Goal: Task Accomplishment & Management: Manage account settings

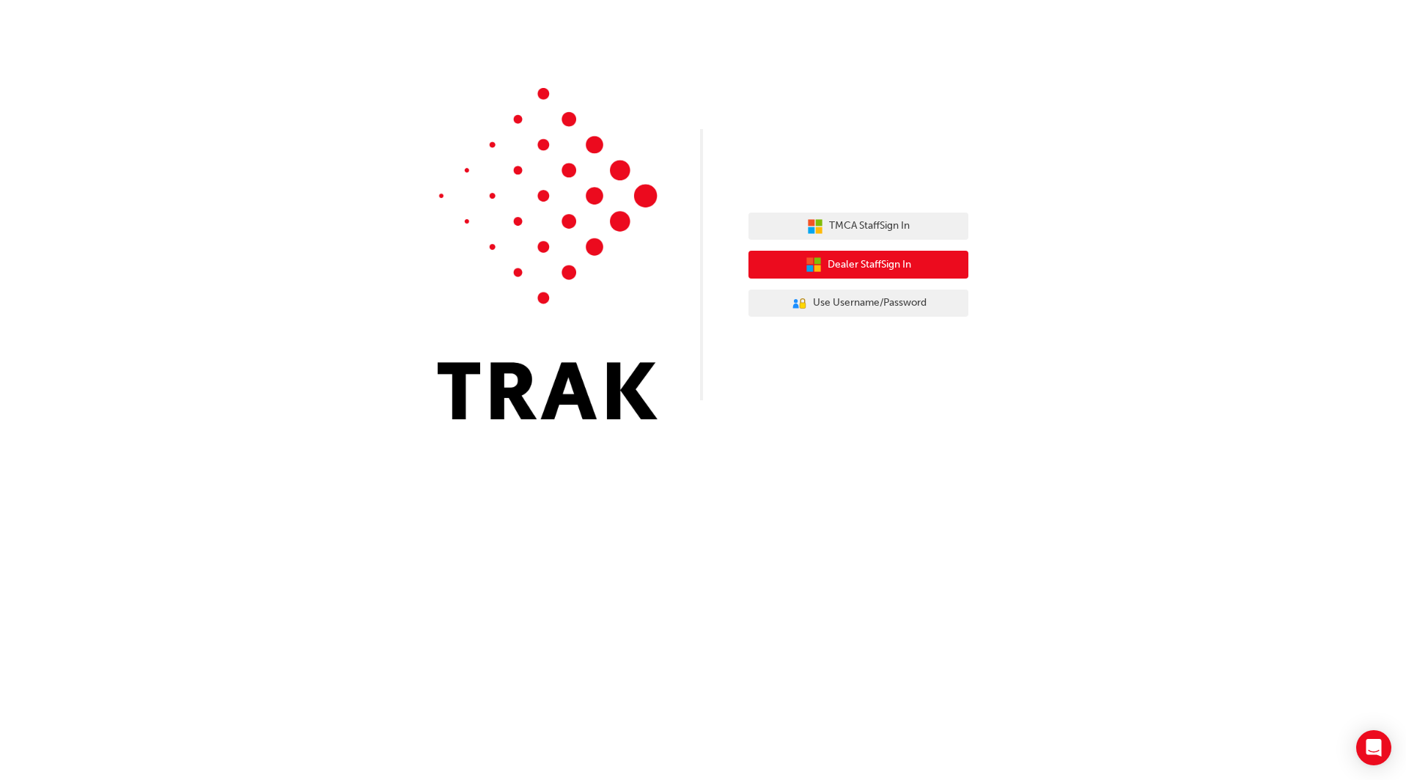
click at [867, 265] on span "Dealer Staff Sign In" at bounding box center [870, 265] width 84 height 17
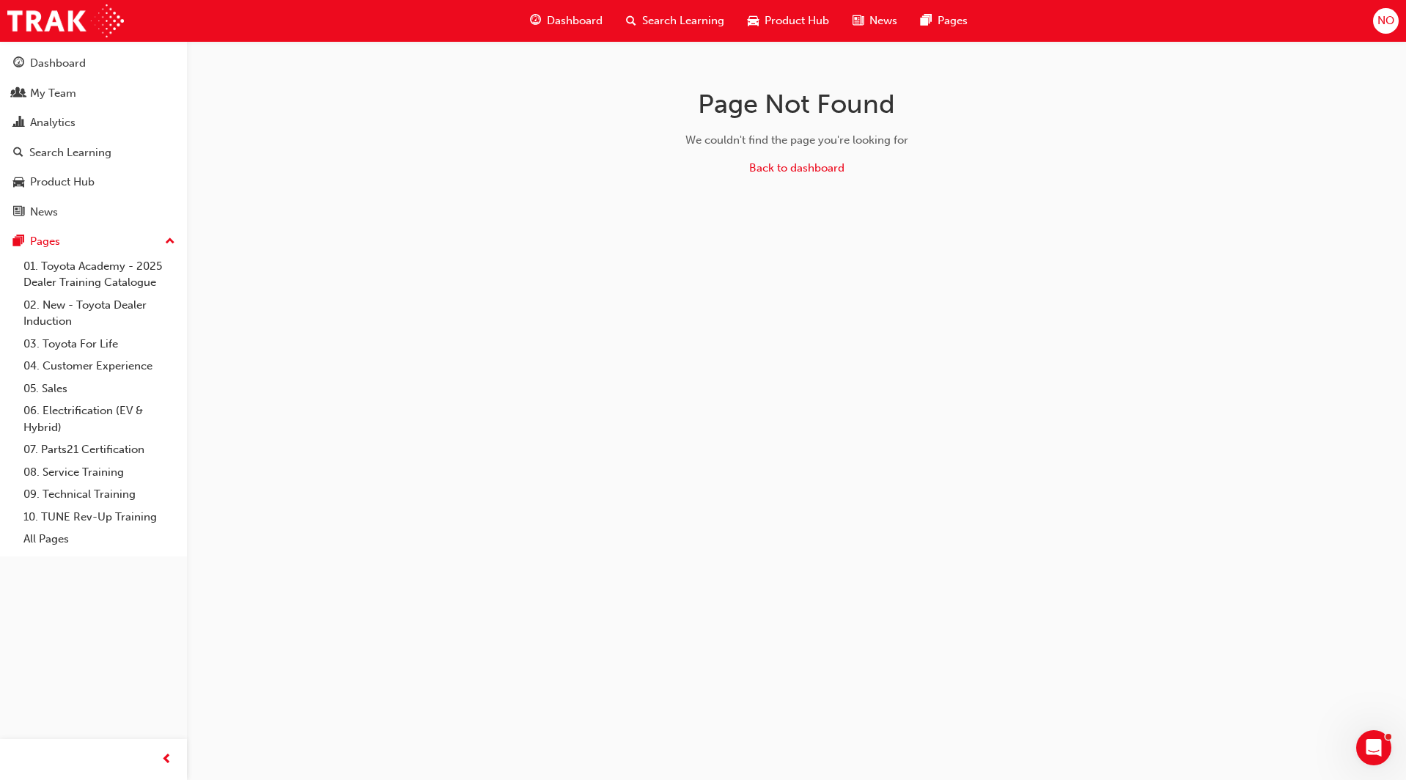
click at [1381, 16] on span "NO" at bounding box center [1385, 20] width 17 height 17
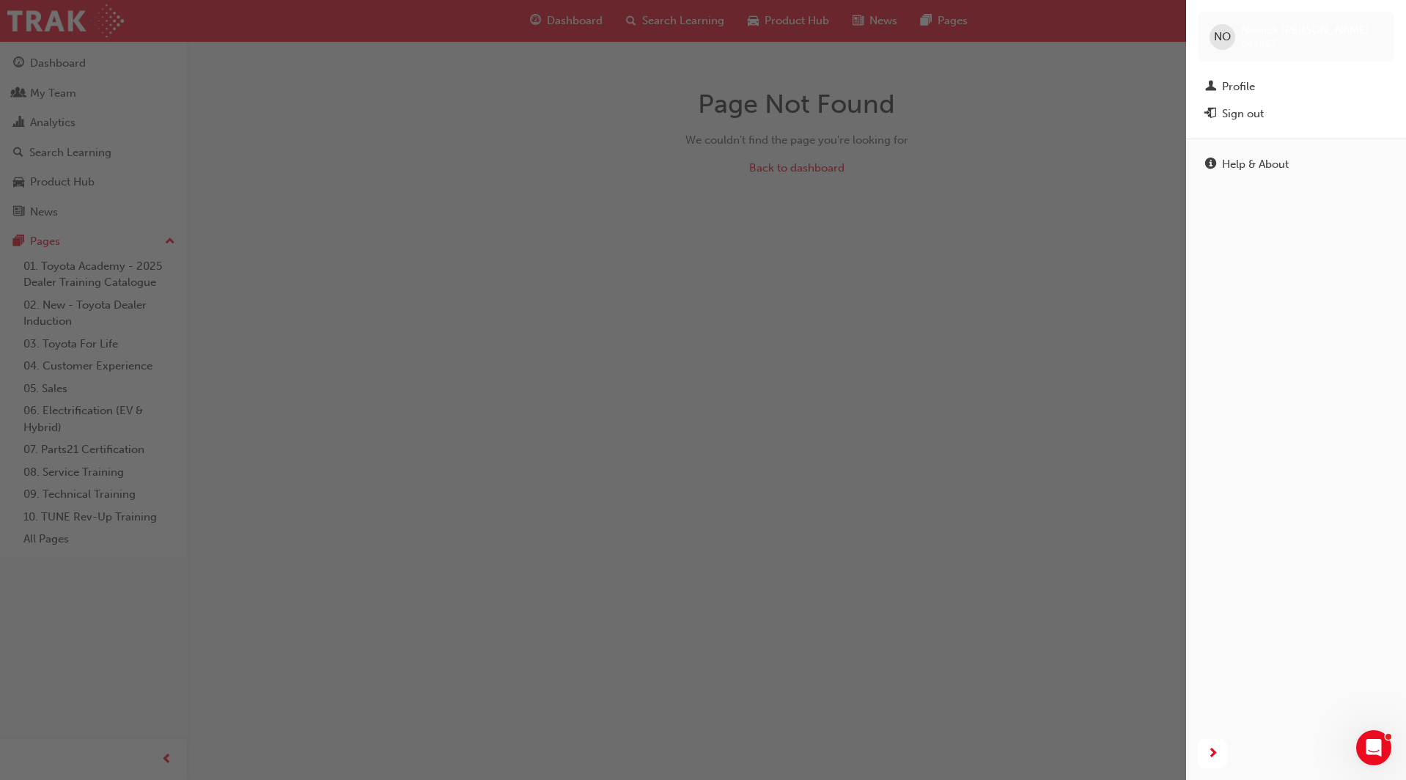
click at [1145, 113] on div "button" at bounding box center [593, 390] width 1186 height 780
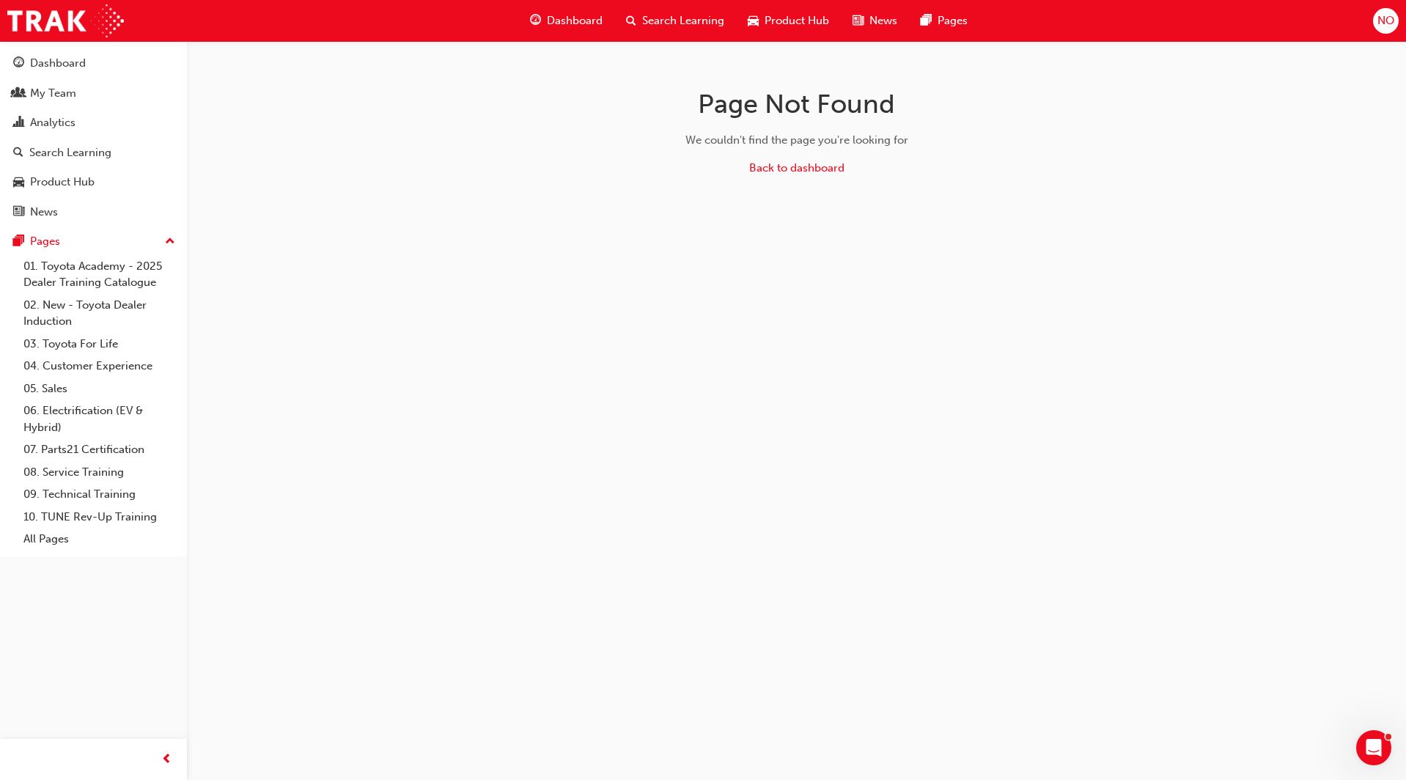
click at [1382, 18] on span "NO" at bounding box center [1385, 20] width 17 height 17
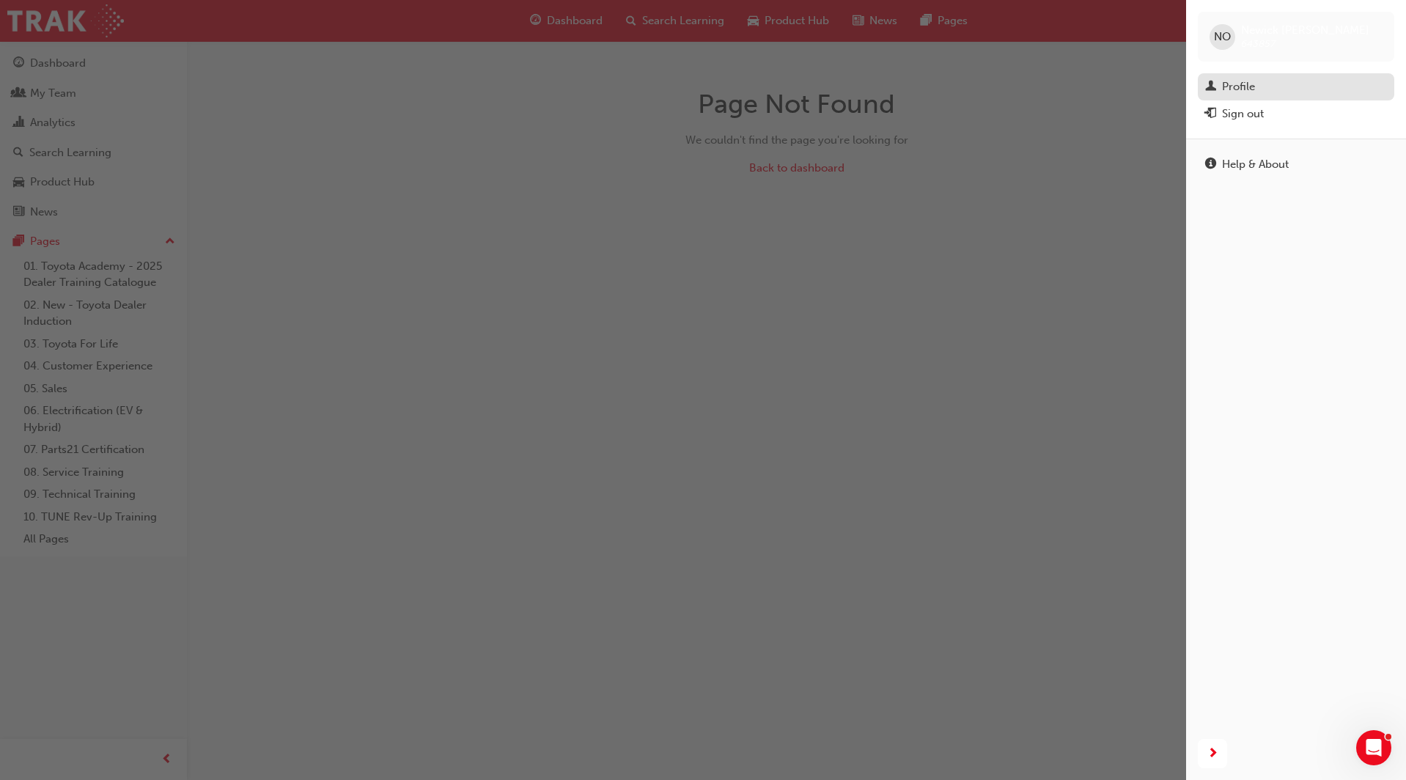
click at [1248, 86] on div "Profile" at bounding box center [1238, 86] width 33 height 17
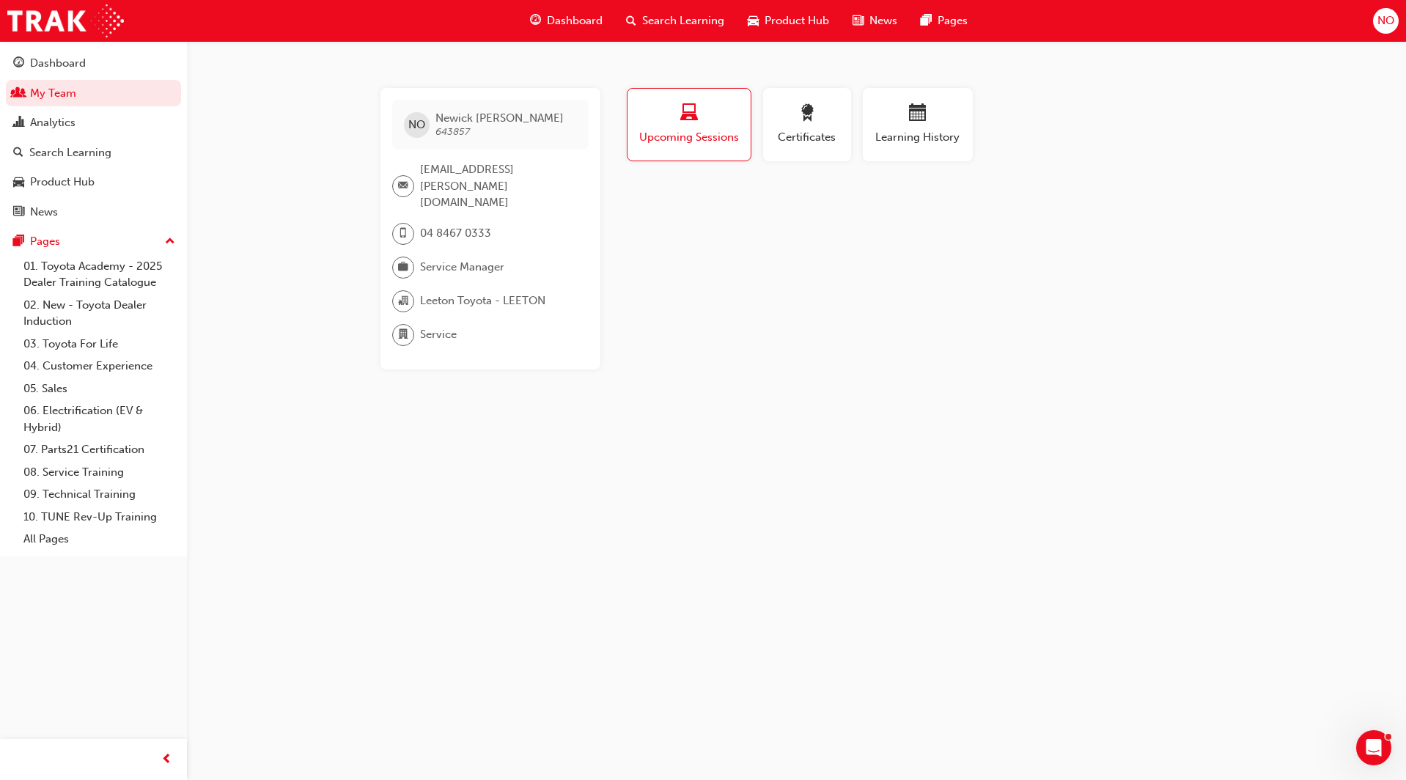
click at [1385, 12] on span "NO" at bounding box center [1385, 20] width 17 height 17
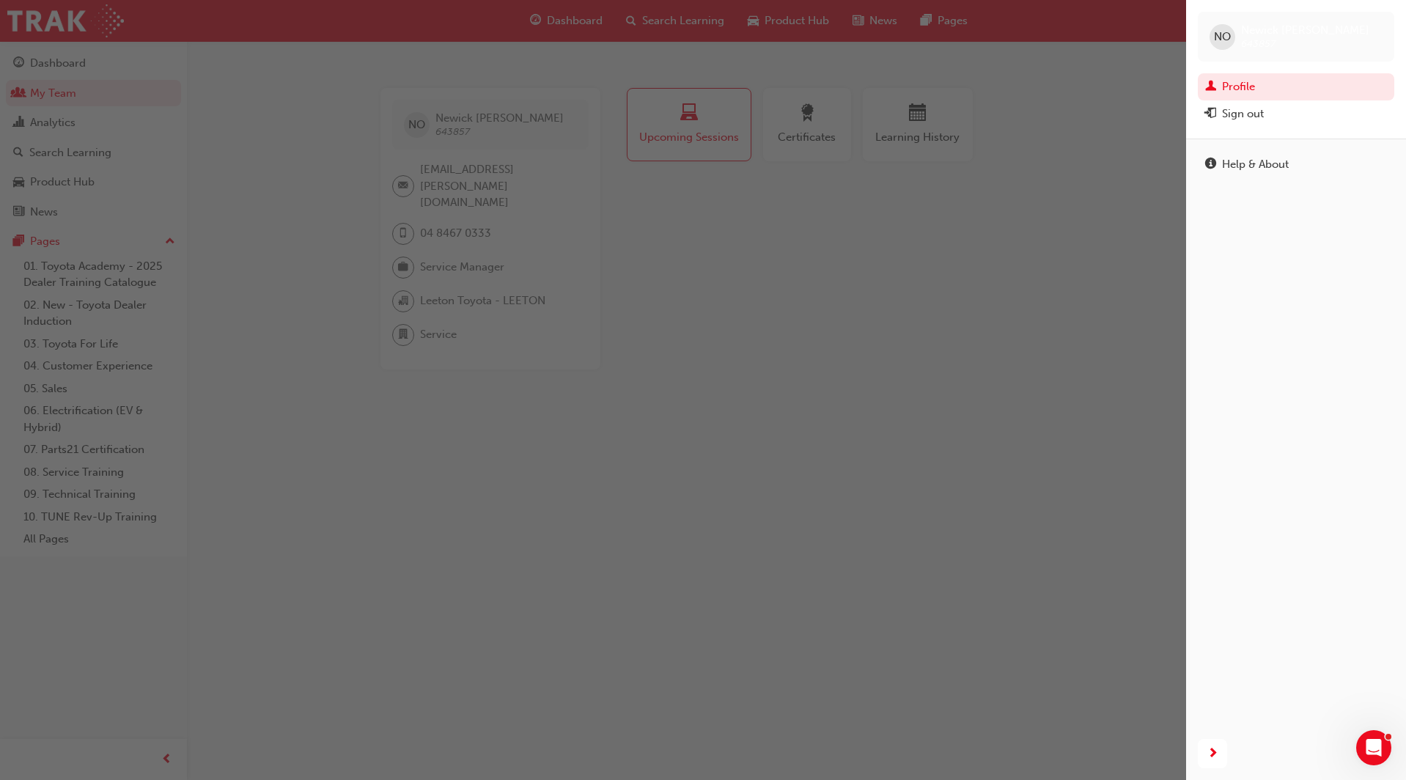
click at [1113, 176] on div "button" at bounding box center [593, 390] width 1186 height 780
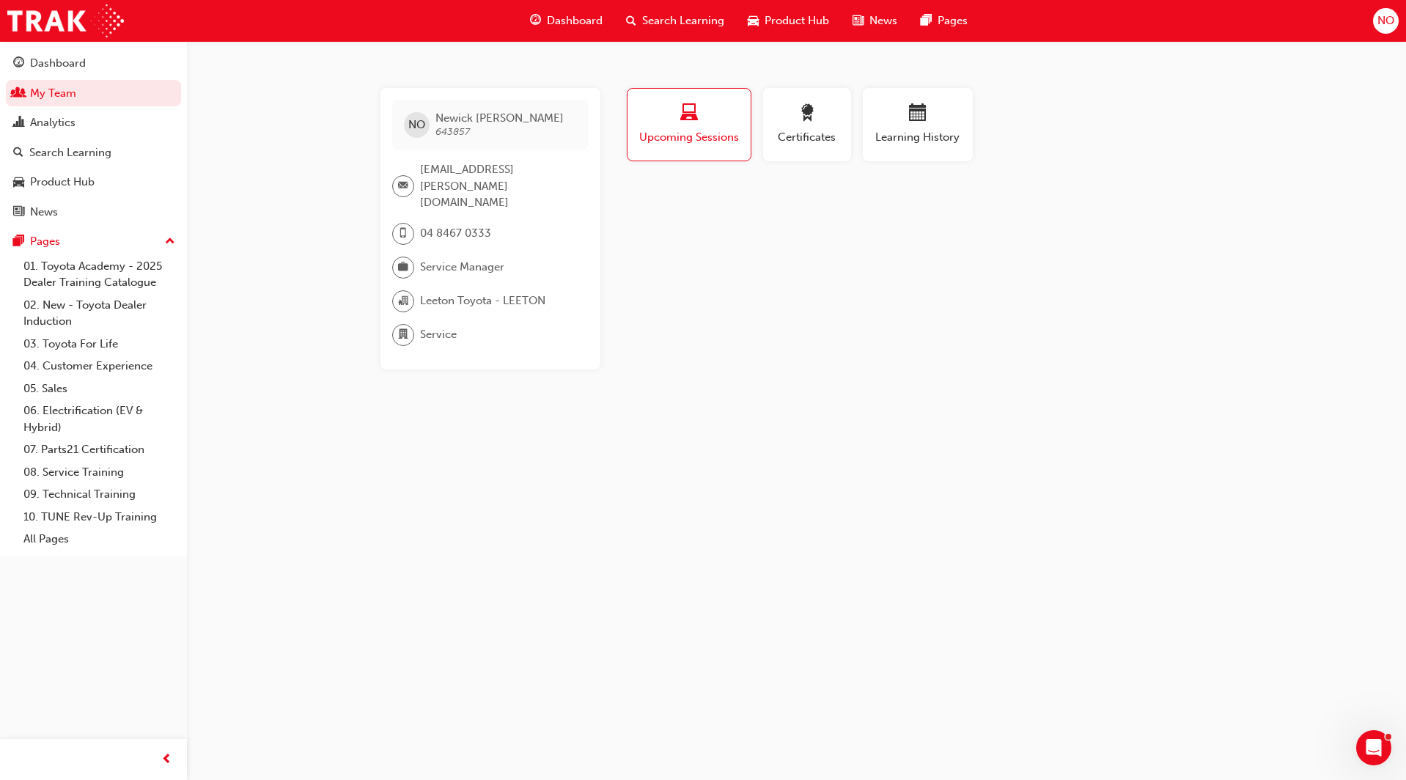
click at [1385, 21] on span "NO" at bounding box center [1385, 20] width 17 height 17
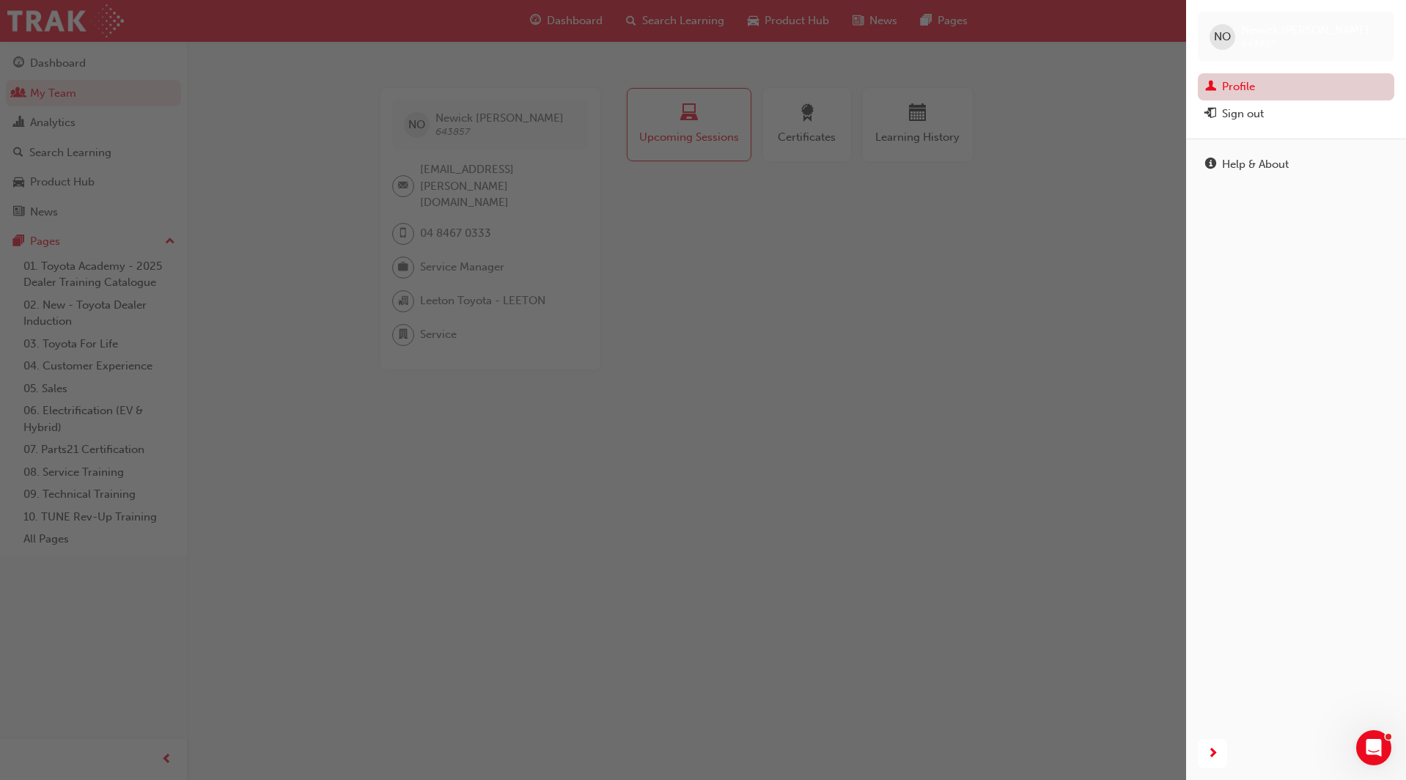
click at [1239, 84] on link "Profile" at bounding box center [1296, 86] width 196 height 27
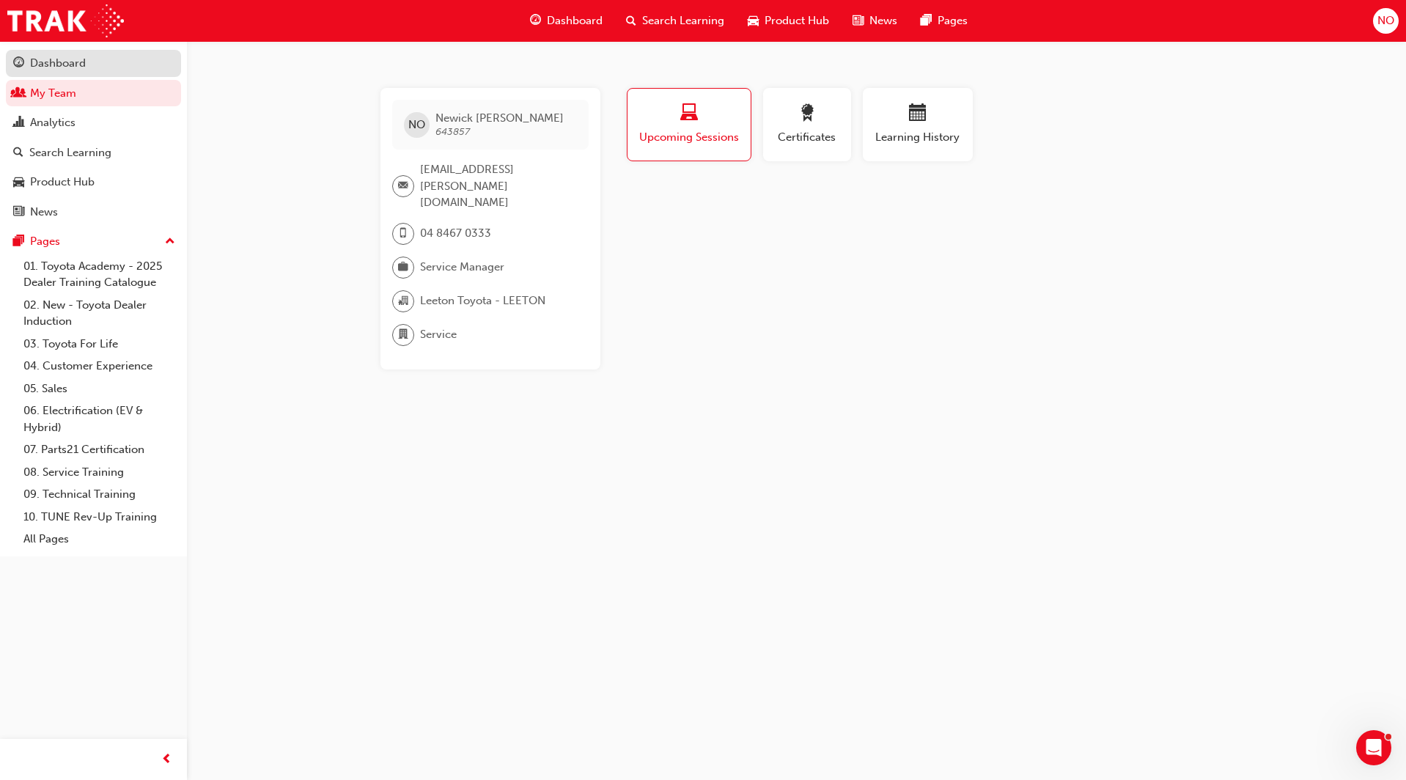
click at [59, 67] on div "Dashboard" at bounding box center [58, 63] width 56 height 17
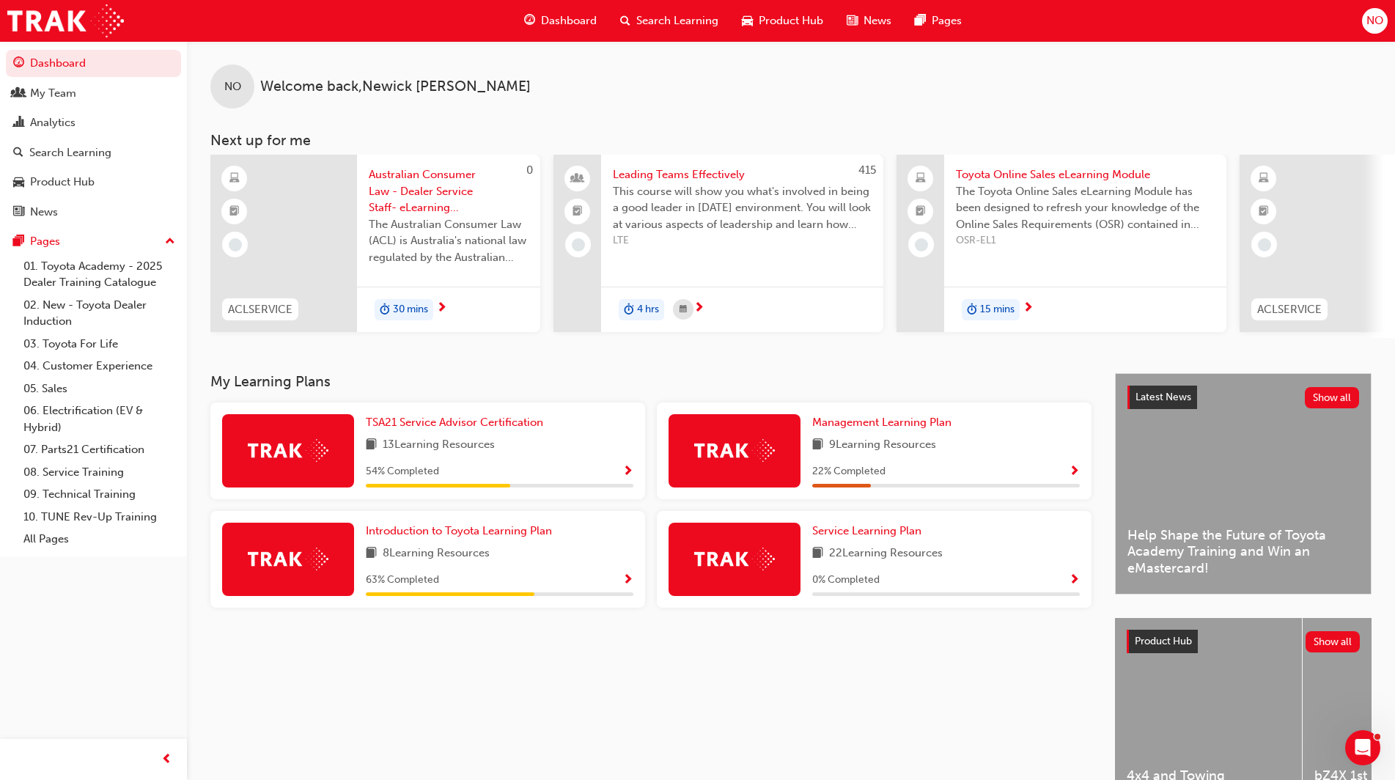
click at [1371, 27] on span "NO" at bounding box center [1374, 20] width 17 height 17
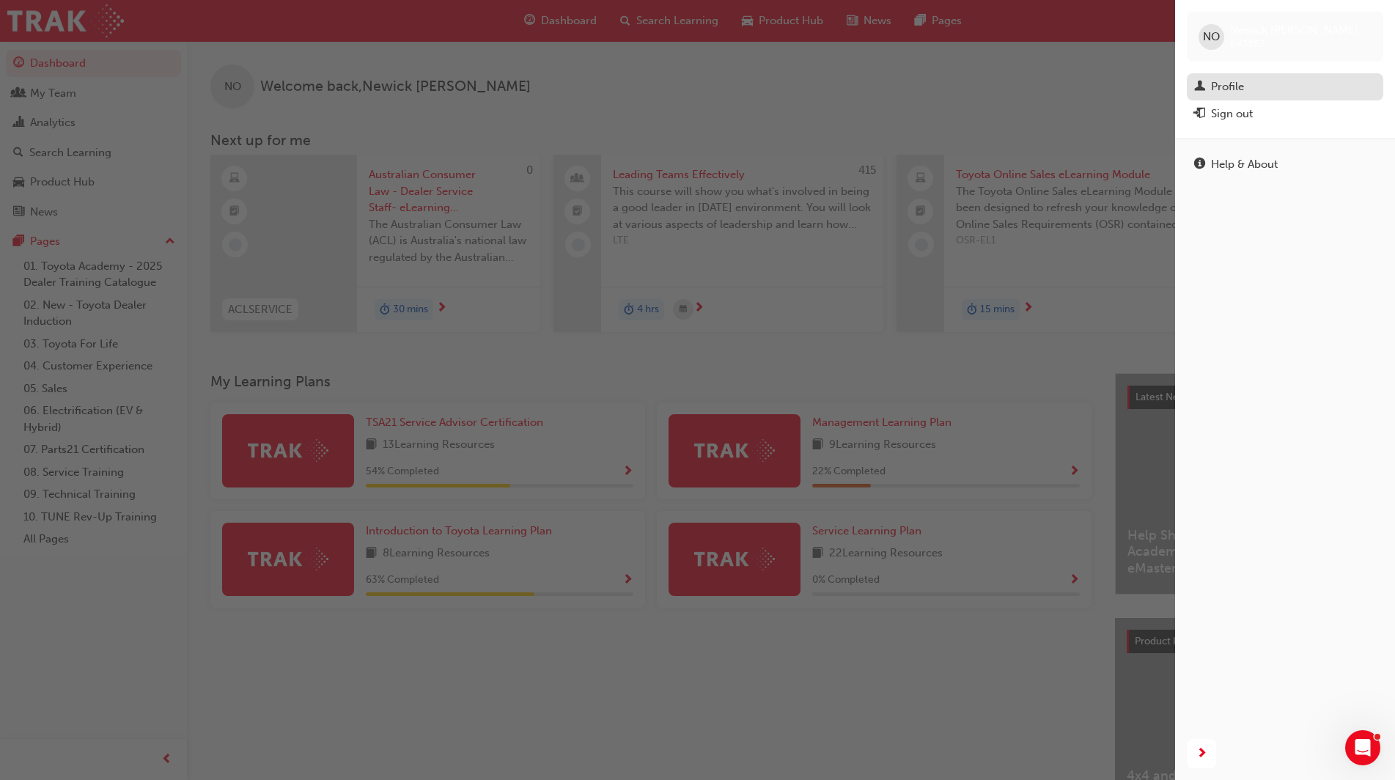
click at [1227, 99] on link "Profile" at bounding box center [1285, 86] width 196 height 27
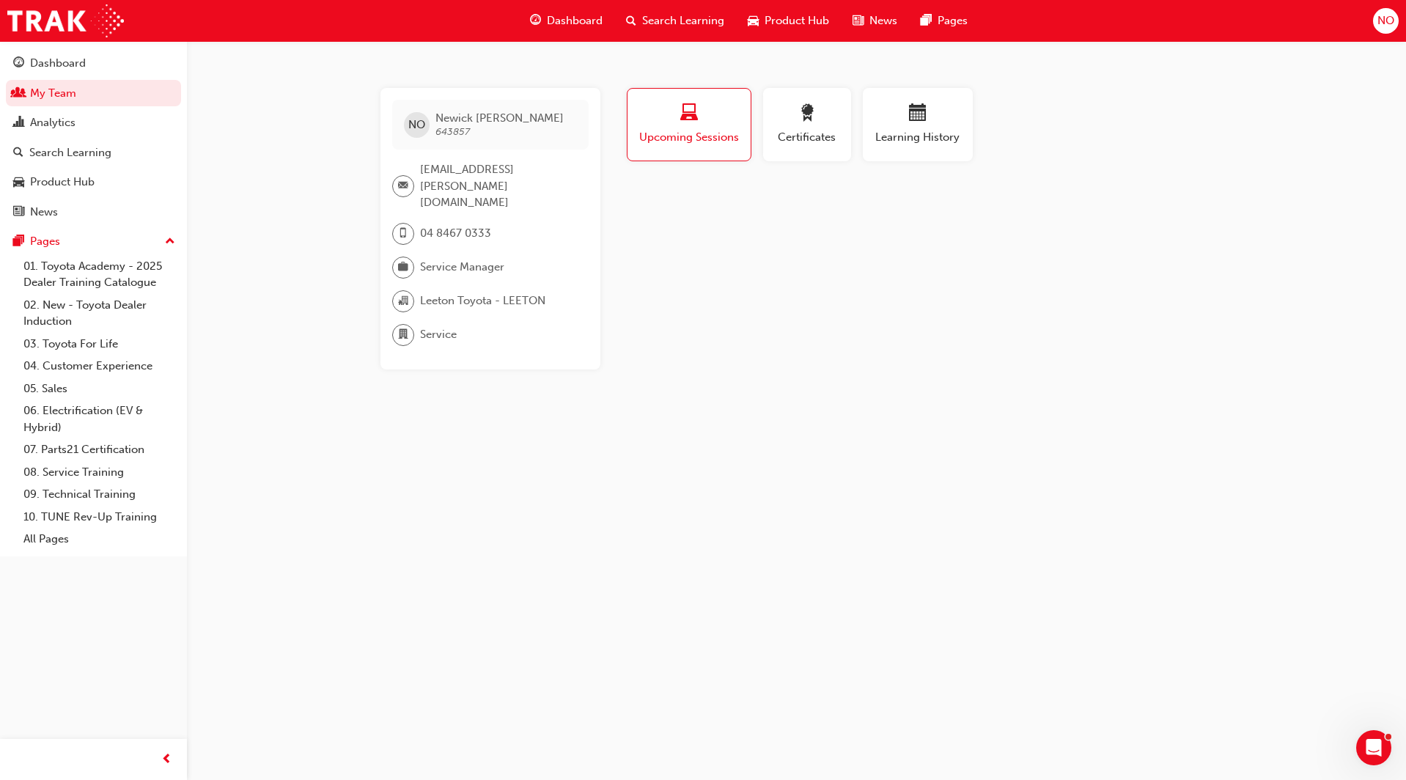
click at [1395, 19] on div "NO" at bounding box center [1386, 21] width 26 height 26
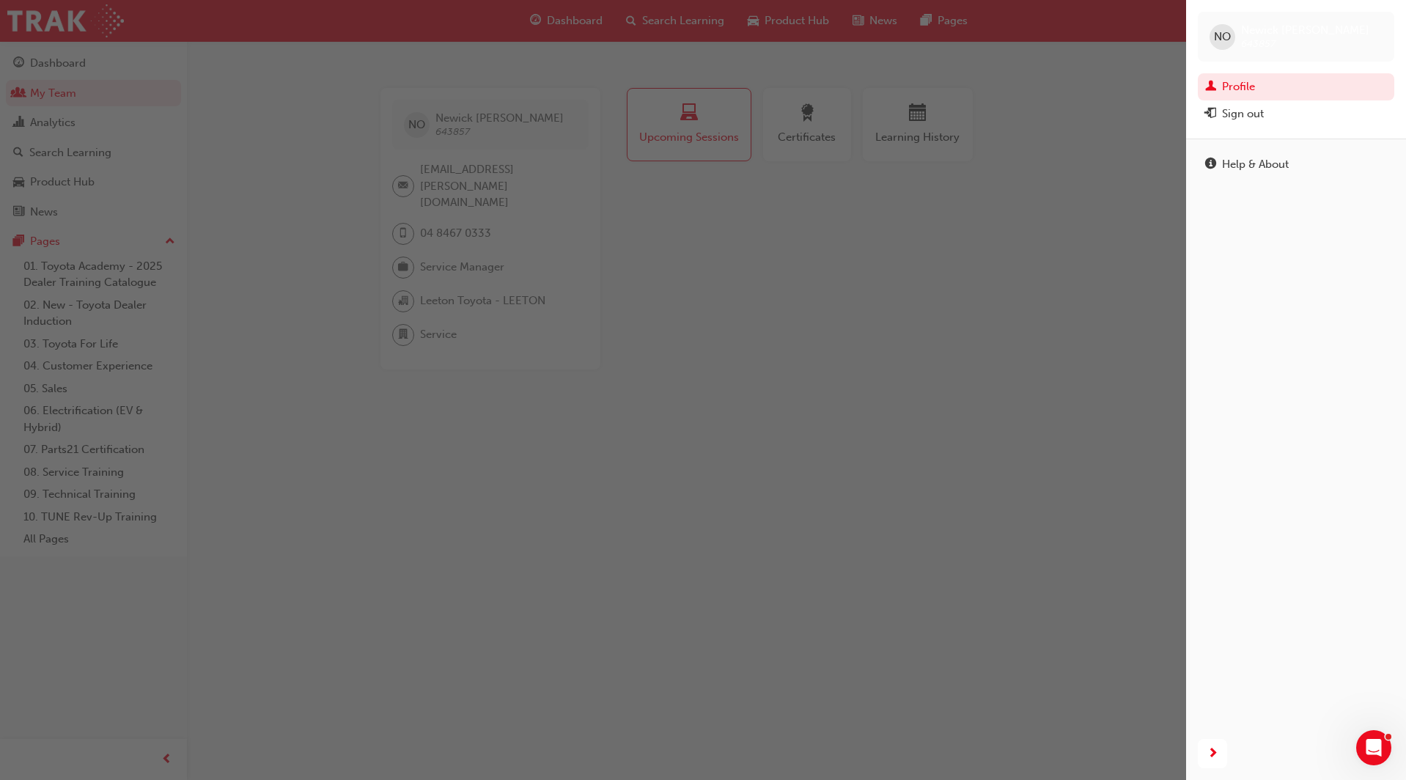
click at [1242, 44] on span "643857" at bounding box center [1258, 43] width 34 height 12
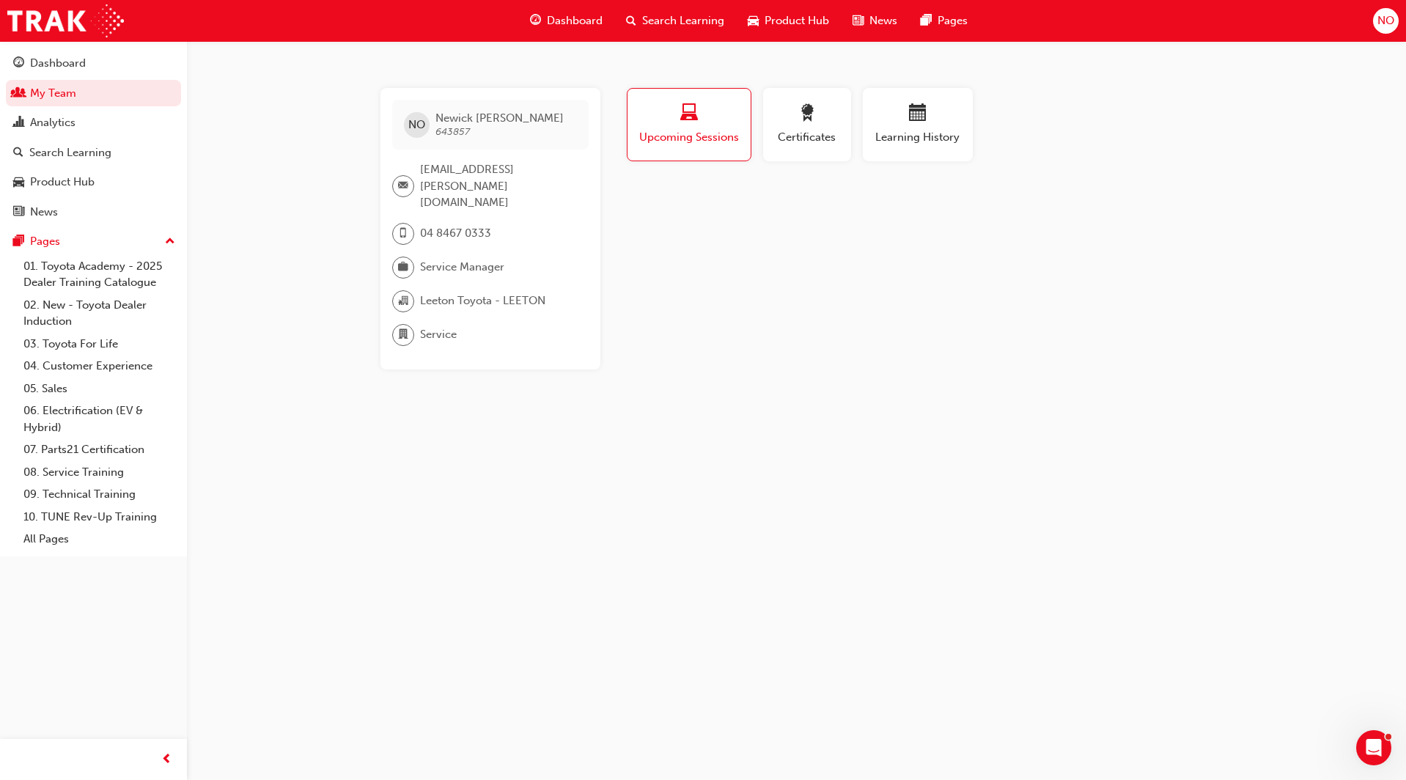
click at [1388, 18] on span "NO" at bounding box center [1385, 20] width 17 height 17
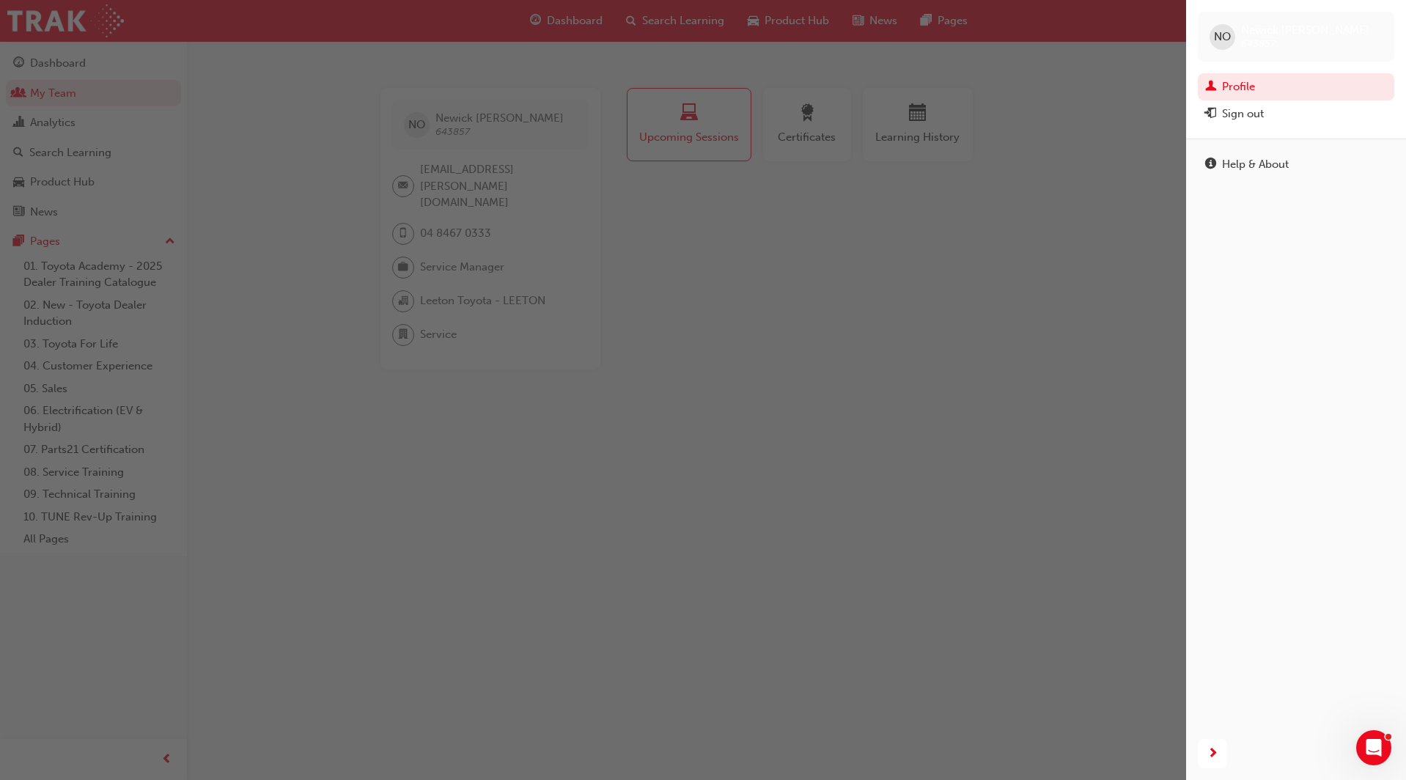
click at [1224, 38] on span "NO" at bounding box center [1222, 37] width 17 height 17
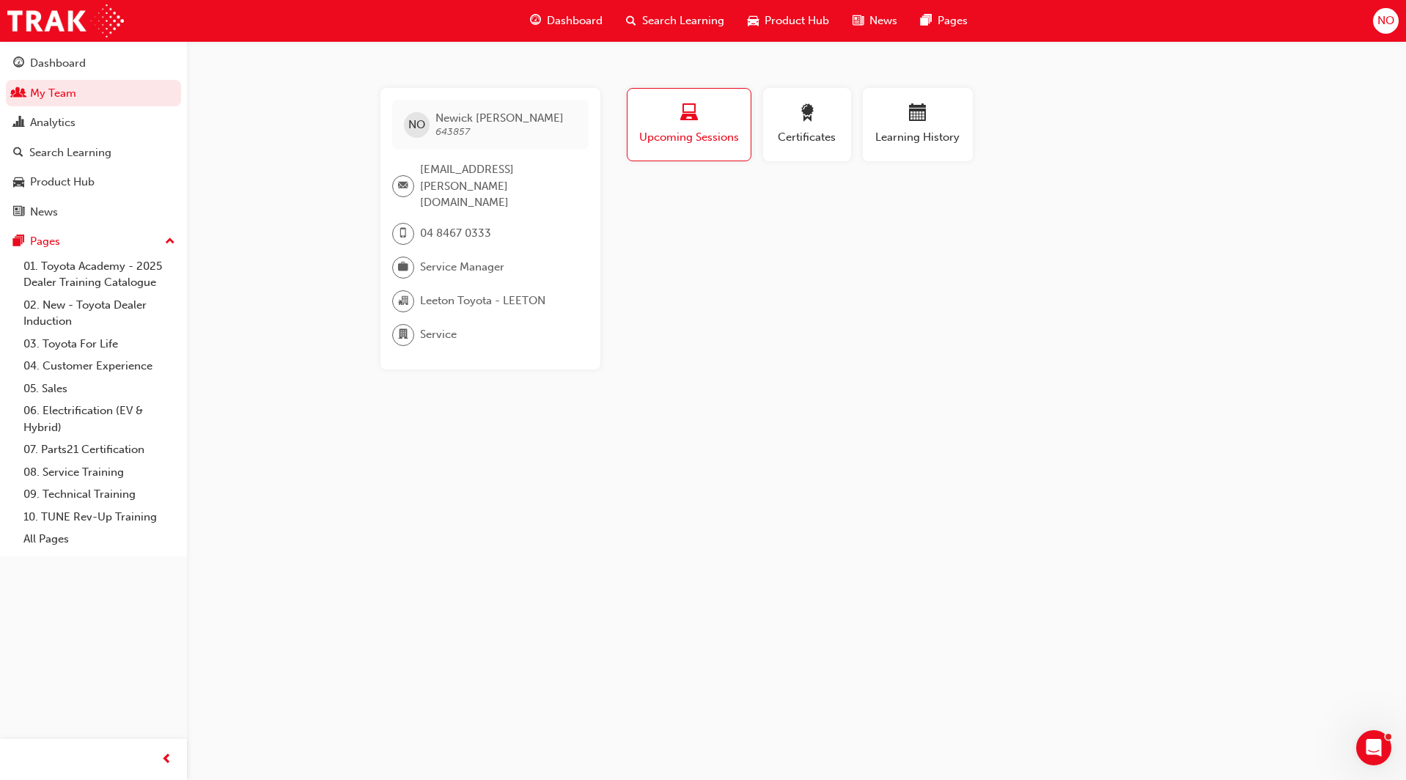
drag, startPoint x: 1311, startPoint y: 25, endPoint x: 1237, endPoint y: 116, distance: 116.8
click at [1237, 116] on div "NO Newick Owen 643857 newick.owen@leetontoyota.com.au 04 8467 0333 Service Mana…" at bounding box center [703, 390] width 1406 height 780
click at [174, 241] on span "up-icon" at bounding box center [170, 241] width 10 height 19
